Goal: Transaction & Acquisition: Purchase product/service

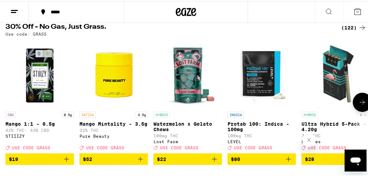
click at [215, 162] on icon "Add to bag" at bounding box center [214, 158] width 8 height 8
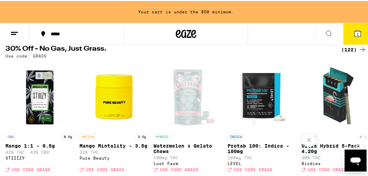
scroll to position [99, 0]
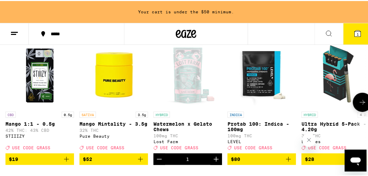
click at [358, 103] on icon at bounding box center [362, 101] width 8 height 8
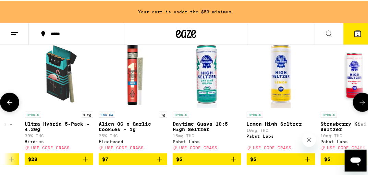
scroll to position [0, 282]
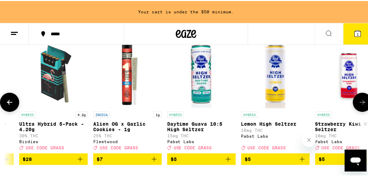
click at [358, 103] on icon at bounding box center [362, 101] width 8 height 8
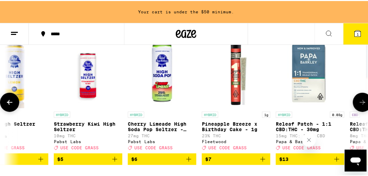
scroll to position [0, 565]
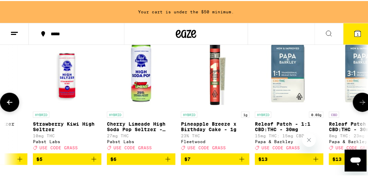
click at [358, 103] on icon at bounding box center [362, 101] width 8 height 8
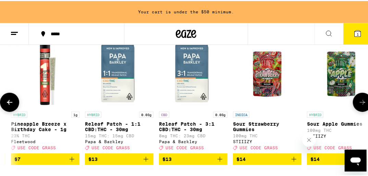
scroll to position [0, 847]
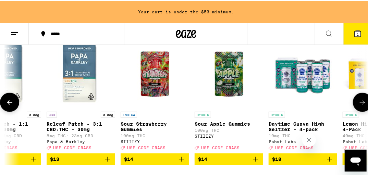
click at [180, 162] on icon "Add to bag" at bounding box center [181, 158] width 8 height 8
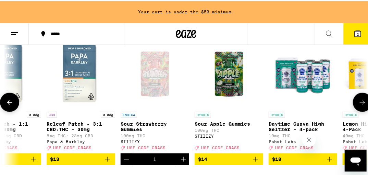
click at [359, 104] on icon at bounding box center [362, 101] width 8 height 8
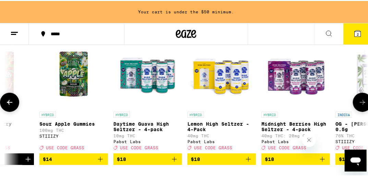
scroll to position [0, 1129]
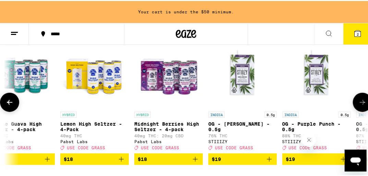
click at [359, 104] on icon at bounding box center [362, 101] width 8 height 8
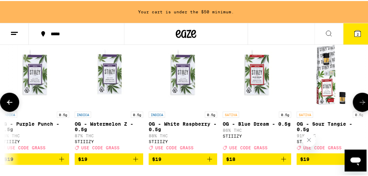
scroll to position [0, 1412]
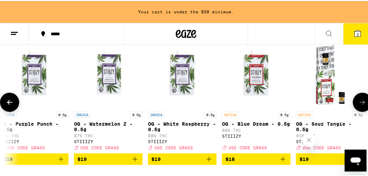
click at [359, 104] on icon at bounding box center [362, 101] width 8 height 8
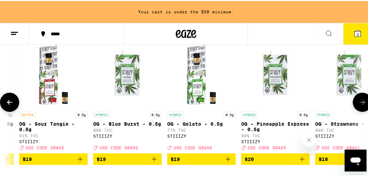
scroll to position [0, 1694]
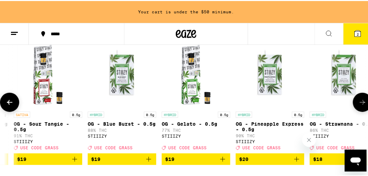
click at [359, 104] on icon at bounding box center [362, 101] width 8 height 8
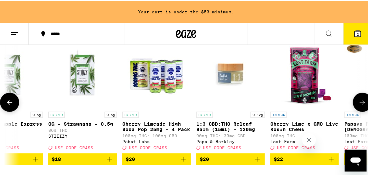
scroll to position [0, 1976]
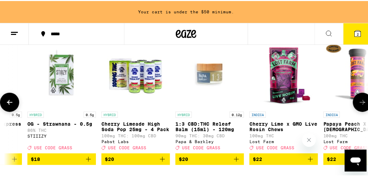
click at [359, 104] on icon at bounding box center [362, 101] width 8 height 8
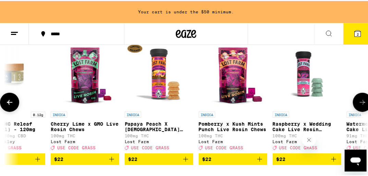
scroll to position [0, 2259]
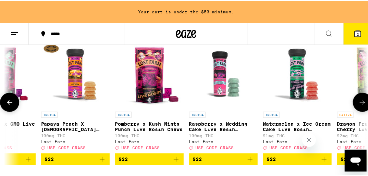
click at [7, 104] on icon at bounding box center [9, 101] width 8 height 8
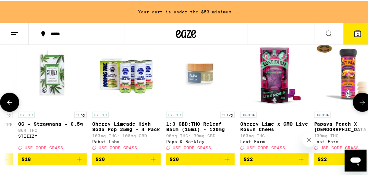
scroll to position [0, 1976]
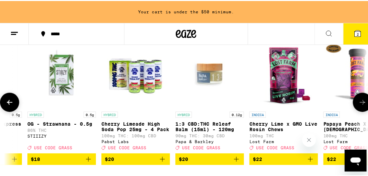
click at [311, 162] on icon "Add to bag" at bounding box center [310, 158] width 8 height 8
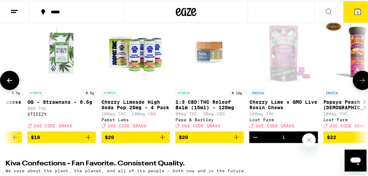
scroll to position [77, 0]
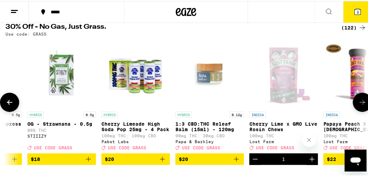
click at [358, 103] on icon at bounding box center [362, 101] width 8 height 8
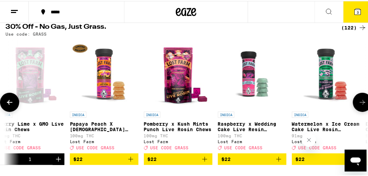
scroll to position [0, 2259]
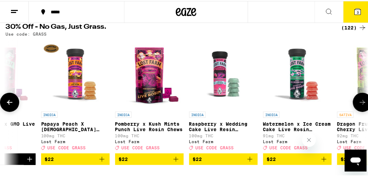
click at [175, 161] on icon "Add to bag" at bounding box center [176, 158] width 8 height 8
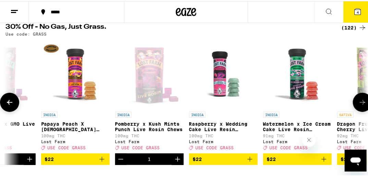
click at [359, 104] on icon at bounding box center [362, 101] width 8 height 8
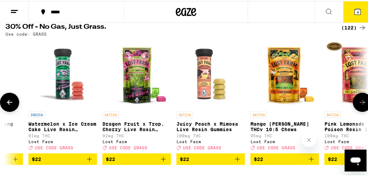
scroll to position [0, 2541]
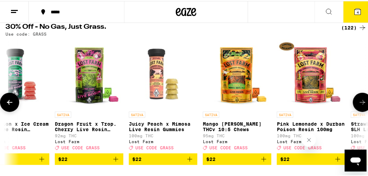
click at [359, 104] on icon at bounding box center [362, 101] width 8 height 8
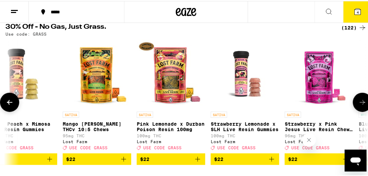
scroll to position [0, 2823]
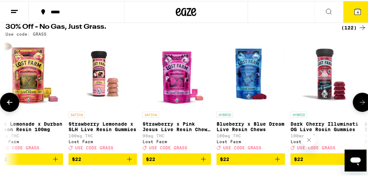
click at [359, 104] on icon at bounding box center [362, 101] width 8 height 8
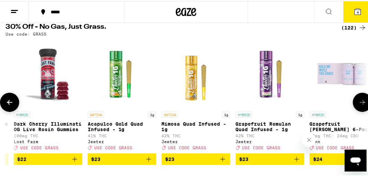
scroll to position [0, 3106]
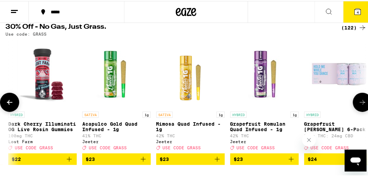
click at [359, 104] on icon at bounding box center [362, 101] width 8 height 8
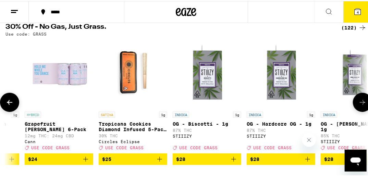
scroll to position [0, 3388]
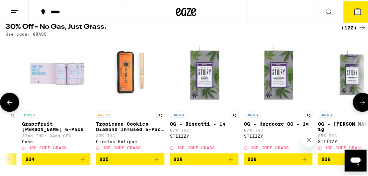
click at [359, 104] on icon at bounding box center [362, 101] width 8 height 8
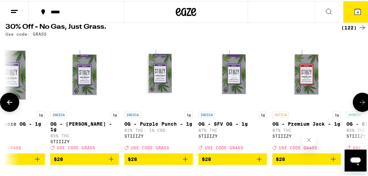
scroll to position [0, 3670]
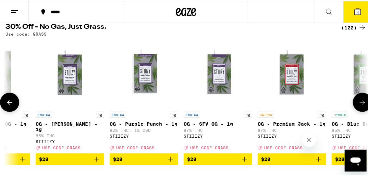
click at [359, 104] on icon at bounding box center [362, 101] width 8 height 8
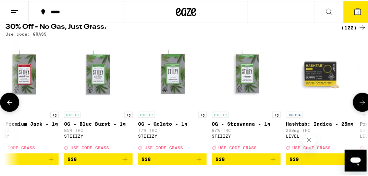
scroll to position [0, 3953]
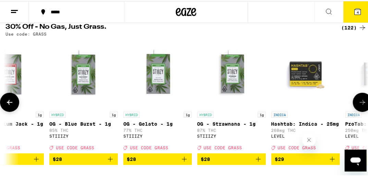
click at [359, 104] on icon at bounding box center [362, 101] width 8 height 8
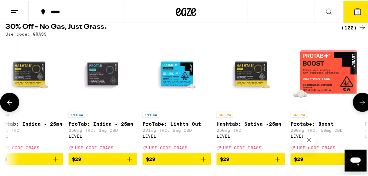
scroll to position [0, 4235]
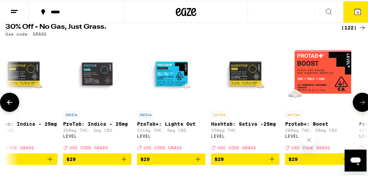
click at [359, 104] on icon at bounding box center [362, 101] width 8 height 8
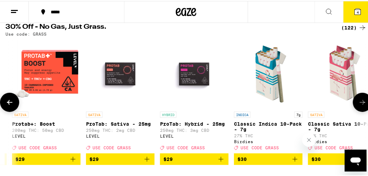
scroll to position [0, 4518]
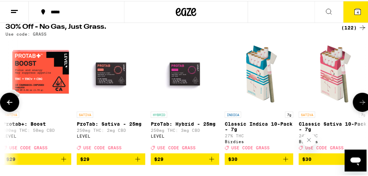
click at [359, 104] on icon at bounding box center [362, 101] width 8 height 8
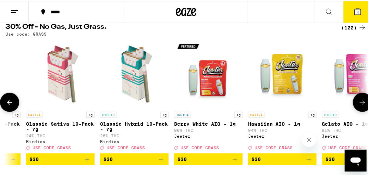
scroll to position [0, 4800]
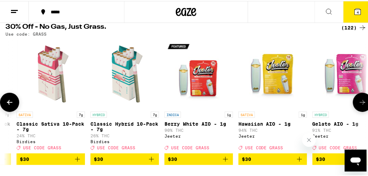
click at [359, 104] on icon at bounding box center [362, 101] width 8 height 8
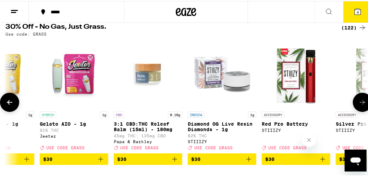
scroll to position [0, 5082]
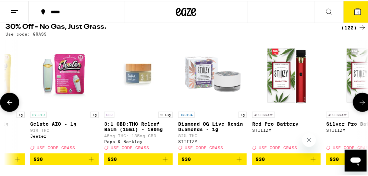
click at [359, 104] on icon at bounding box center [362, 101] width 8 height 8
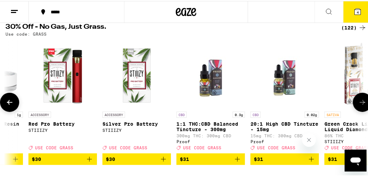
scroll to position [0, 5365]
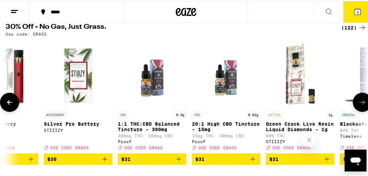
click at [359, 104] on icon at bounding box center [362, 101] width 8 height 8
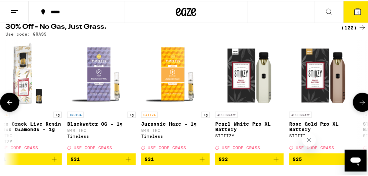
scroll to position [0, 5647]
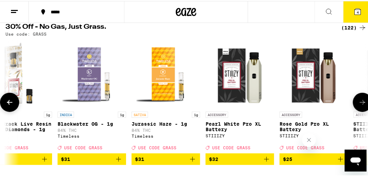
click at [359, 104] on icon at bounding box center [362, 101] width 8 height 8
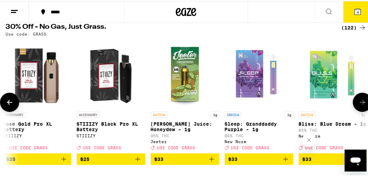
scroll to position [0, 5929]
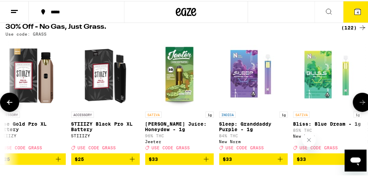
click at [359, 104] on icon at bounding box center [362, 101] width 8 height 8
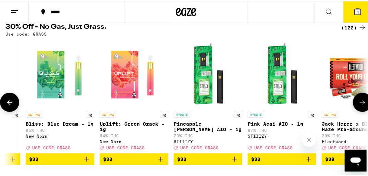
scroll to position [0, 6212]
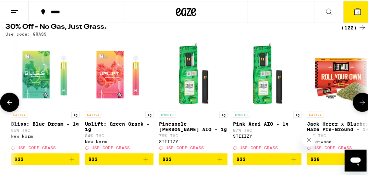
click at [359, 104] on icon at bounding box center [362, 101] width 8 height 8
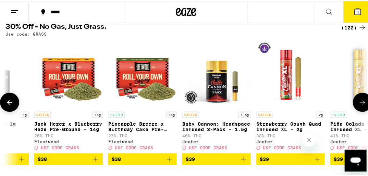
scroll to position [0, 6494]
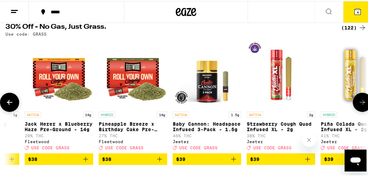
click at [359, 104] on icon at bounding box center [362, 101] width 8 height 8
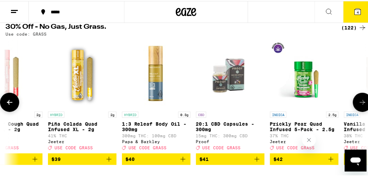
scroll to position [0, 6776]
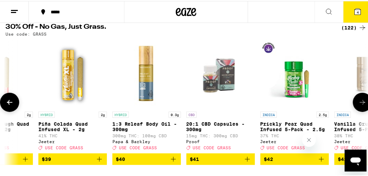
click at [359, 104] on icon at bounding box center [362, 101] width 8 height 8
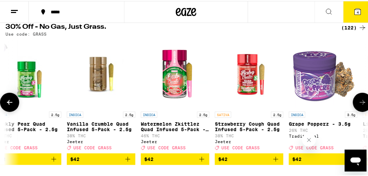
scroll to position [0, 7059]
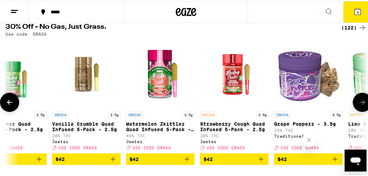
click at [359, 104] on icon at bounding box center [362, 101] width 8 height 8
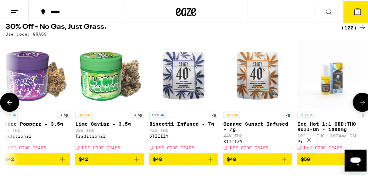
scroll to position [0, 7341]
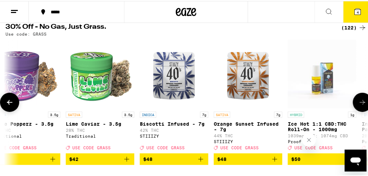
click at [359, 104] on icon at bounding box center [362, 101] width 8 height 8
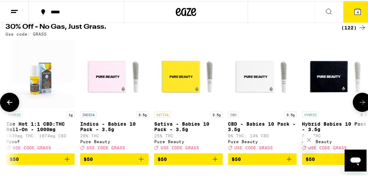
scroll to position [0, 7623]
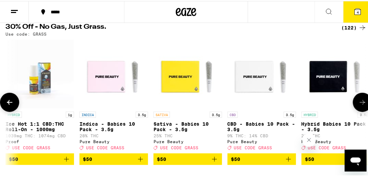
click at [359, 104] on icon at bounding box center [362, 101] width 8 height 8
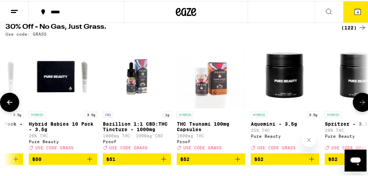
scroll to position [0, 7906]
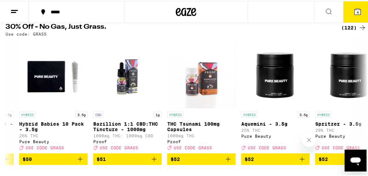
click at [14, 10] on icon at bounding box center [14, 11] width 8 height 8
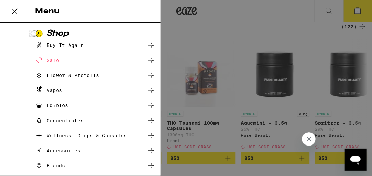
click at [56, 103] on div "Edibles" at bounding box center [51, 105] width 33 height 8
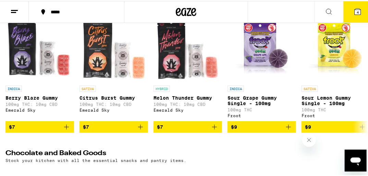
scroll to position [110, 0]
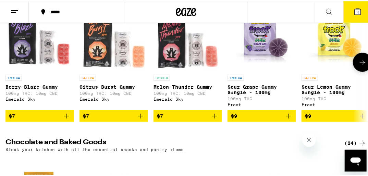
click at [359, 64] on icon at bounding box center [362, 61] width 8 height 8
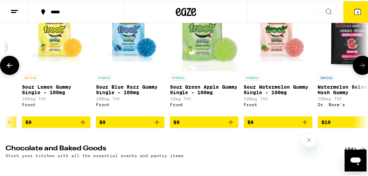
scroll to position [0, 282]
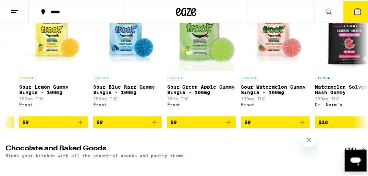
click at [368, 3] on button "4" at bounding box center [357, 10] width 29 height 21
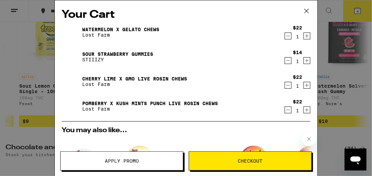
click at [308, 7] on icon at bounding box center [307, 11] width 10 height 10
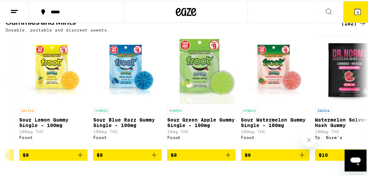
scroll to position [66, 0]
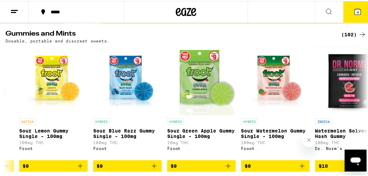
click at [360, 32] on icon at bounding box center [362, 33] width 8 height 8
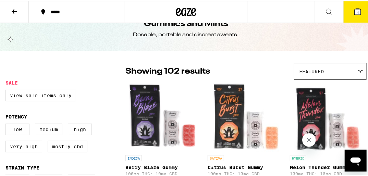
scroll to position [22, 0]
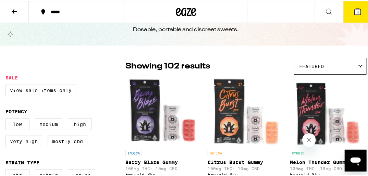
click at [13, 9] on icon at bounding box center [14, 11] width 8 height 8
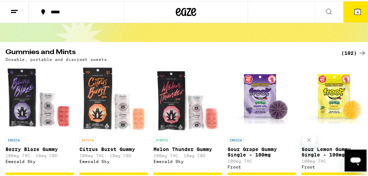
scroll to position [69, 0]
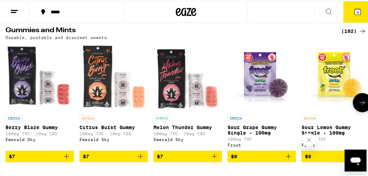
click at [359, 101] on icon at bounding box center [362, 102] width 8 height 8
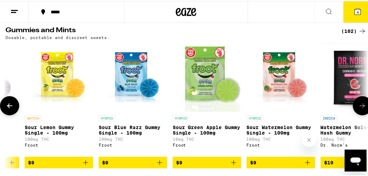
scroll to position [0, 282]
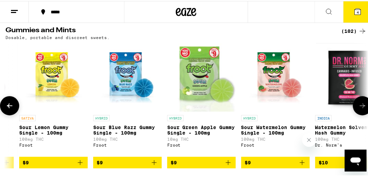
click at [359, 101] on button at bounding box center [362, 104] width 19 height 19
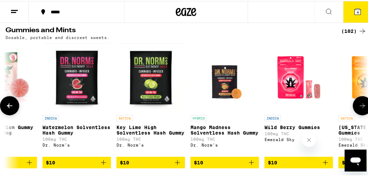
scroll to position [0, 565]
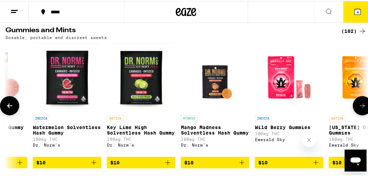
click at [359, 101] on button at bounding box center [362, 104] width 19 height 19
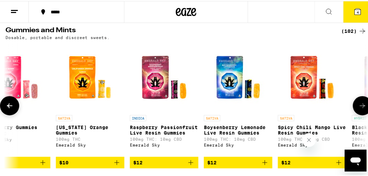
scroll to position [0, 847]
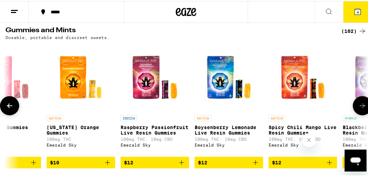
click at [359, 101] on button at bounding box center [362, 104] width 19 height 19
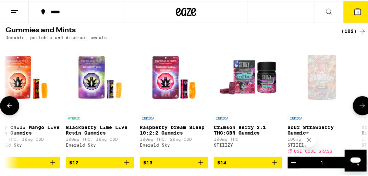
scroll to position [0, 1129]
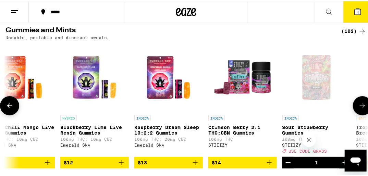
click at [359, 101] on button at bounding box center [362, 104] width 19 height 19
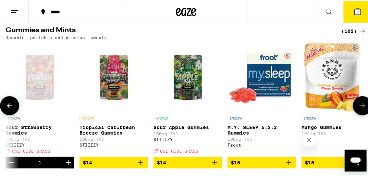
scroll to position [0, 1412]
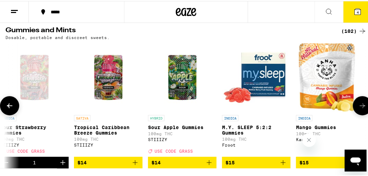
click at [282, 166] on icon "Add to bag" at bounding box center [283, 162] width 8 height 8
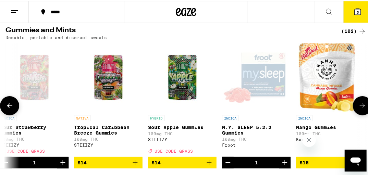
click at [282, 166] on icon "Increment" at bounding box center [285, 162] width 8 height 8
click at [358, 108] on icon at bounding box center [362, 105] width 8 height 8
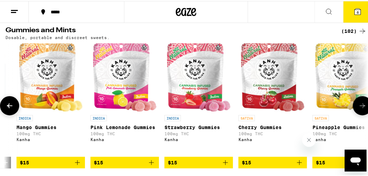
scroll to position [0, 1694]
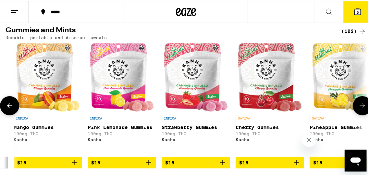
click at [73, 165] on icon "Add to bag" at bounding box center [75, 162] width 8 height 8
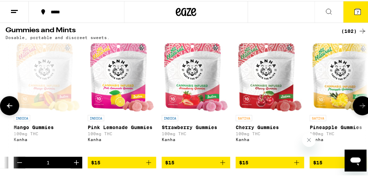
click at [358, 108] on icon at bounding box center [362, 105] width 8 height 8
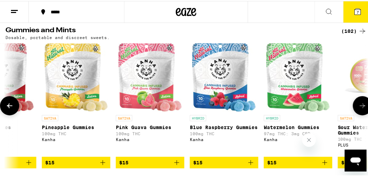
scroll to position [0, 1976]
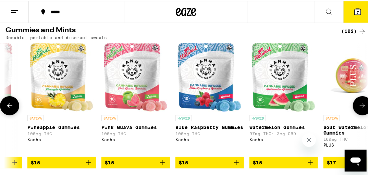
click at [358, 108] on icon at bounding box center [362, 105] width 8 height 8
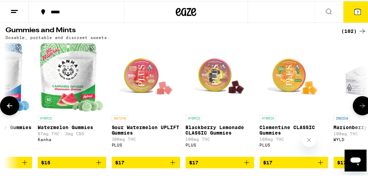
scroll to position [0, 2259]
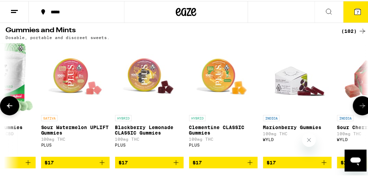
click at [323, 166] on icon "Add to bag" at bounding box center [324, 162] width 8 height 8
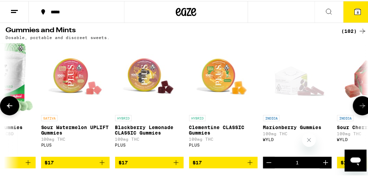
click at [323, 166] on icon "Increment" at bounding box center [326, 162] width 8 height 8
click at [355, 8] on icon at bounding box center [358, 11] width 6 height 6
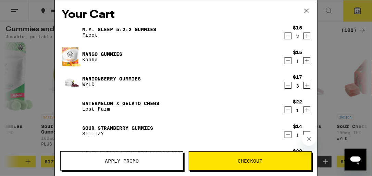
click at [117, 161] on span "Apply Promo" at bounding box center [122, 161] width 34 height 5
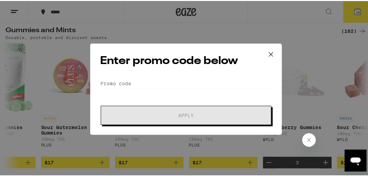
click at [140, 95] on form "Promo Code Apply" at bounding box center [186, 100] width 172 height 47
click at [163, 101] on form "Promo Code Apply" at bounding box center [186, 100] width 172 height 47
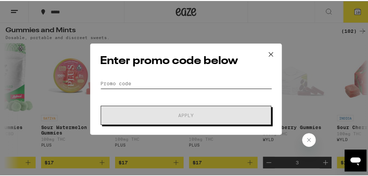
click at [126, 84] on input "Promo Code" at bounding box center [186, 82] width 172 height 10
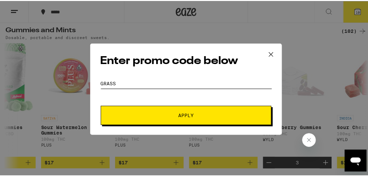
type input "grass"
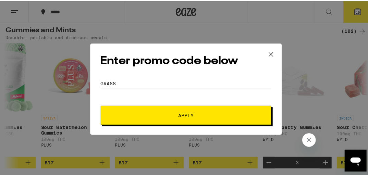
click at [180, 114] on span "Apply" at bounding box center [186, 114] width 15 height 5
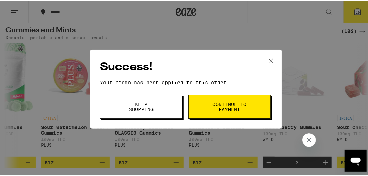
click at [220, 106] on span "Continue to payment" at bounding box center [229, 106] width 35 height 10
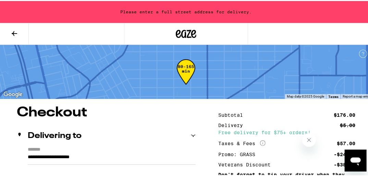
click at [11, 33] on icon at bounding box center [14, 32] width 8 height 8
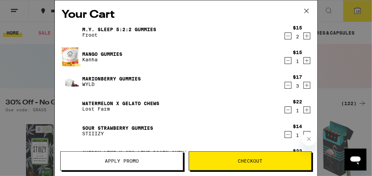
click at [285, 134] on icon "Decrement" at bounding box center [288, 135] width 6 height 8
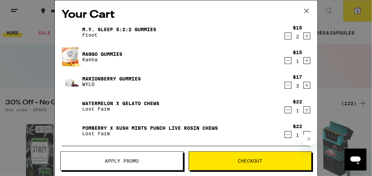
click at [251, 160] on span "Checkout" at bounding box center [250, 161] width 25 height 5
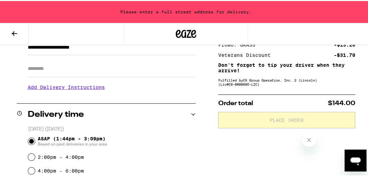
scroll to position [99, 0]
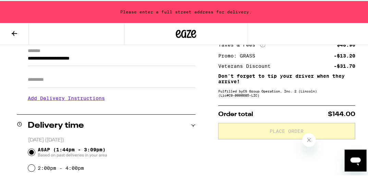
click at [44, 78] on input "Apt/Suite" at bounding box center [112, 79] width 168 height 16
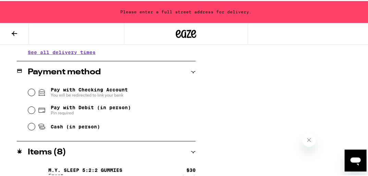
scroll to position [285, 0]
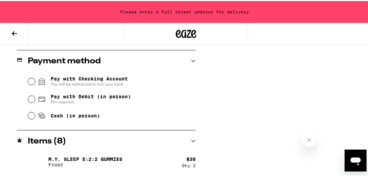
type input "**"
click at [30, 97] on input "Pay with Debit (in person) Pin required" at bounding box center [31, 98] width 7 height 7
radio input "true"
click at [367, 169] on div "**********" at bounding box center [186, 47] width 372 height 455
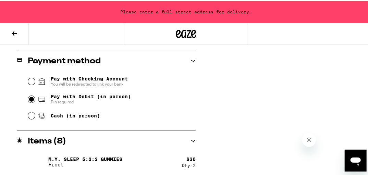
click at [367, 169] on div "**********" at bounding box center [186, 47] width 372 height 455
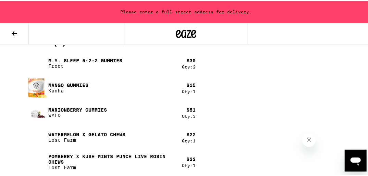
scroll to position [384, 0]
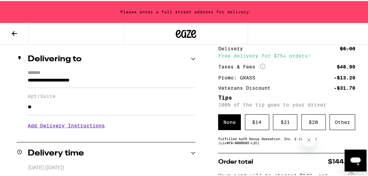
scroll to position [66, 0]
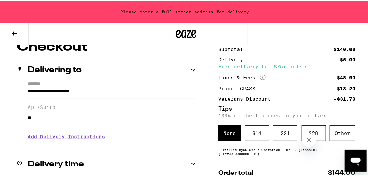
click at [28, 89] on input "**********" at bounding box center [112, 92] width 168 height 12
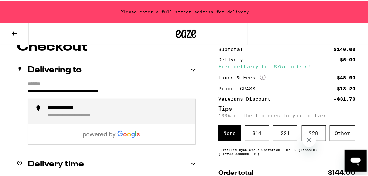
click at [49, 110] on div "**********" at bounding box center [118, 111] width 143 height 14
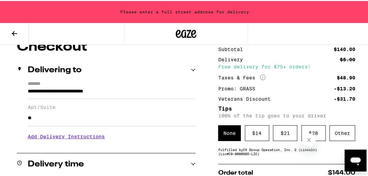
scroll to position [44, 0]
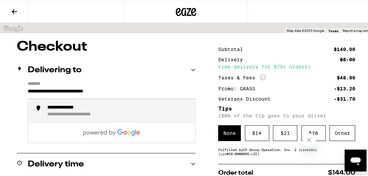
click at [134, 90] on input "**********" at bounding box center [112, 92] width 168 height 12
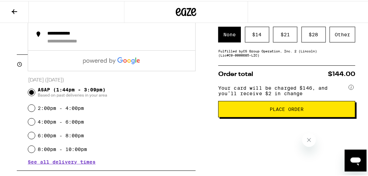
scroll to position [154, 0]
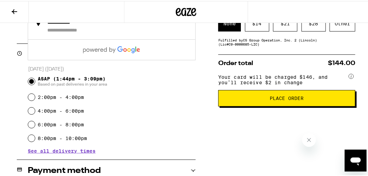
type input "**********"
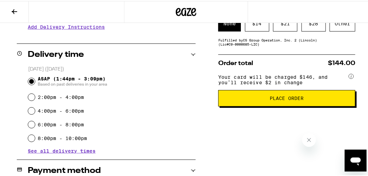
click at [270, 98] on span "Place Order" at bounding box center [287, 97] width 34 height 5
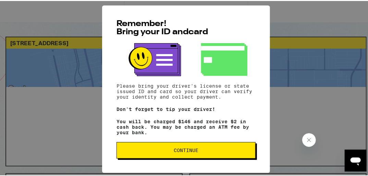
click at [181, 148] on span "Continue" at bounding box center [186, 149] width 25 height 5
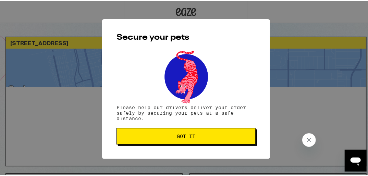
click at [179, 136] on span "Got it" at bounding box center [186, 135] width 19 height 5
